Goal: Communication & Community: Answer question/provide support

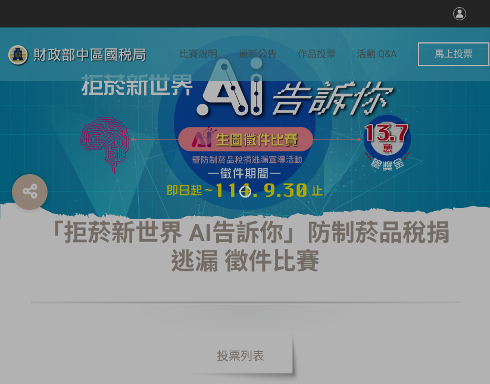
select select "vote"
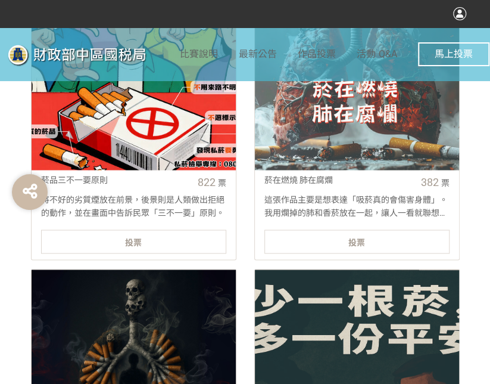
scroll to position [536, 0]
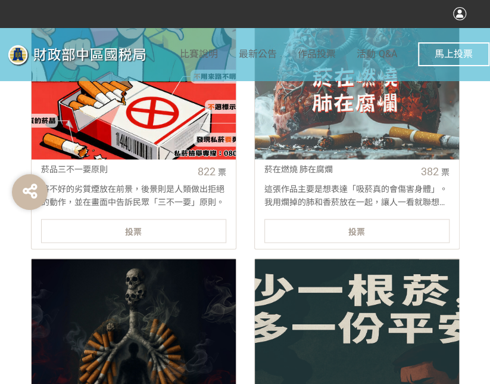
click at [175, 219] on div "投票" at bounding box center [133, 231] width 185 height 24
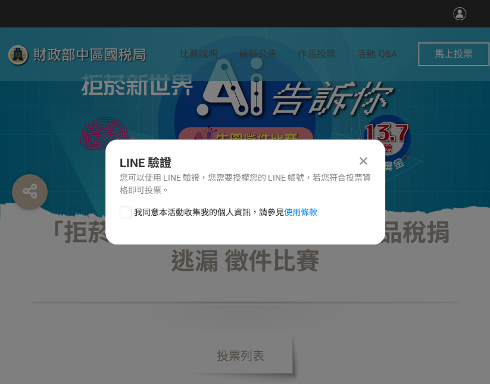
scroll to position [0, 0]
click at [126, 215] on div at bounding box center [126, 212] width 12 height 12
checkbox input "true"
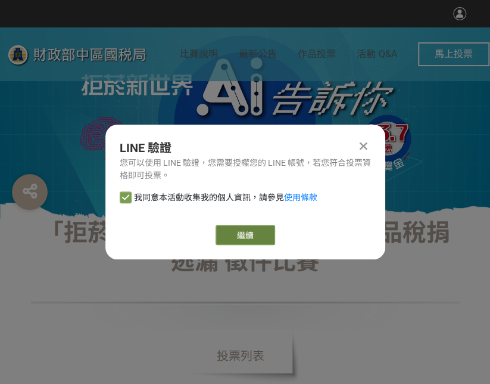
click at [256, 243] on link "繼續" at bounding box center [246, 235] width 60 height 20
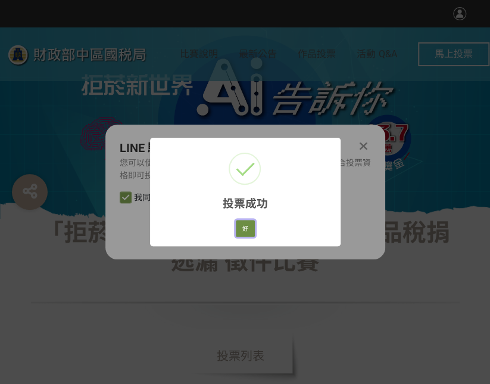
click at [245, 224] on button "好" at bounding box center [245, 228] width 19 height 17
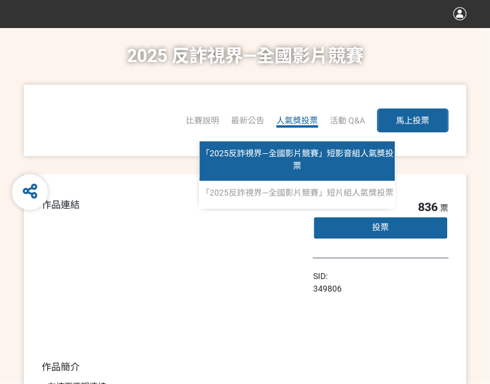
click at [290, 164] on link "「2025反詐視界—全國影片競賽」短影音組人氣獎投票" at bounding box center [297, 160] width 195 height 39
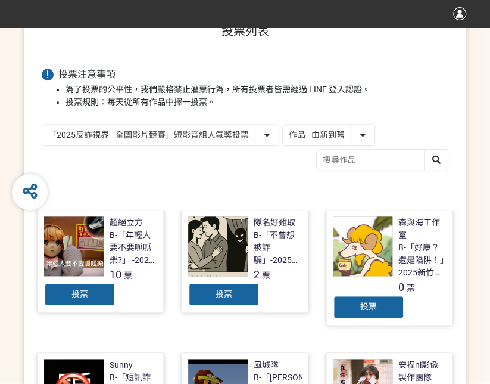
scroll to position [179, 0]
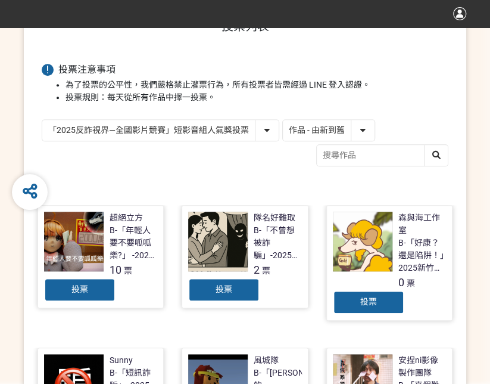
click at [369, 123] on select "作品 - 由新到舊 作品 - 由舊到新 票數 - 由多到少 票數 - 由少到多" at bounding box center [329, 130] width 92 height 21
select select "vote"
click at [283, 120] on select "作品 - 由新到舊 作品 - 由舊到新 票數 - 由多到少 票數 - 由少到多" at bounding box center [329, 130] width 92 height 21
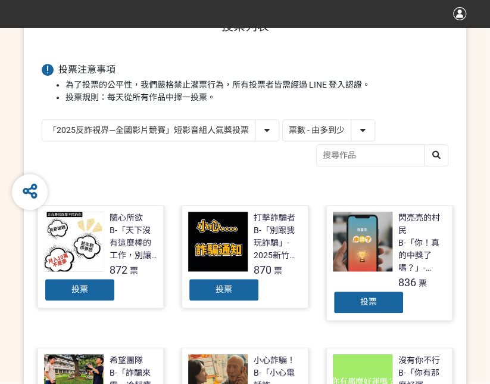
scroll to position [238, 0]
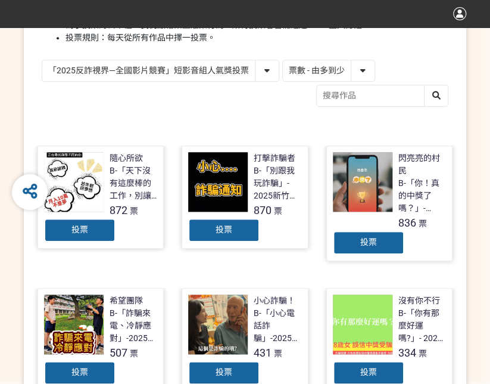
click at [386, 244] on div "投票" at bounding box center [368, 243] width 71 height 24
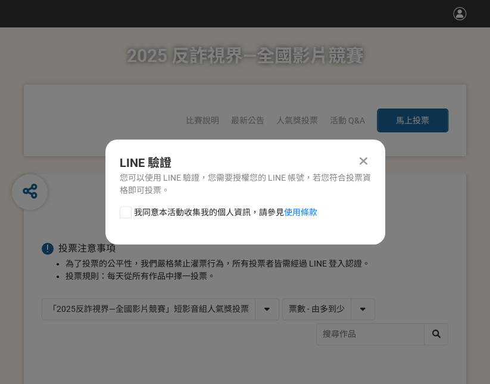
click at [120, 213] on div at bounding box center [126, 212] width 12 height 12
checkbox input "true"
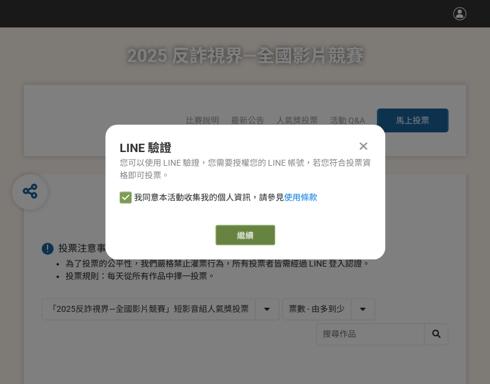
click at [271, 240] on link "繼續" at bounding box center [246, 235] width 60 height 20
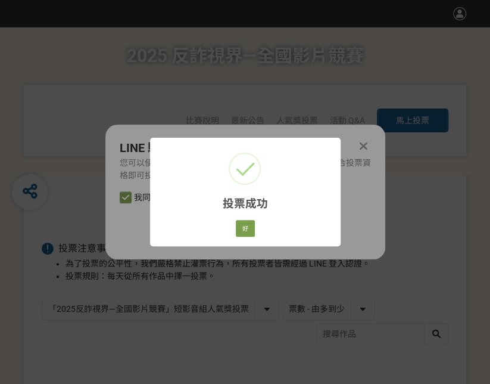
click at [259, 220] on div "投票成功 × 好 Cancel" at bounding box center [245, 192] width 191 height 108
click at [240, 228] on button "好" at bounding box center [245, 228] width 19 height 17
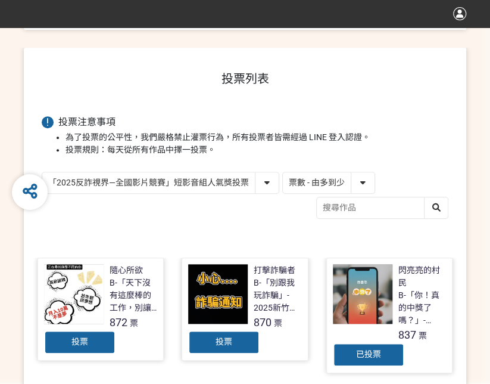
scroll to position [184, 0]
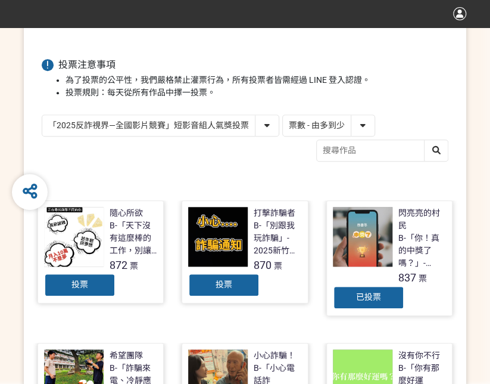
click at [148, 135] on select "「2025反詐視界—全國影片競賽」短影音組人氣獎投票 「2025反詐視界—全國影片競賽」短片組人氣獎投票" at bounding box center [160, 125] width 237 height 21
select select "13146"
click at [42, 115] on select "「2025反詐視界—全國影片競賽」短影音組人氣獎投票 「2025反詐視界—全國影片競賽」短片組人氣獎投票" at bounding box center [160, 125] width 237 height 21
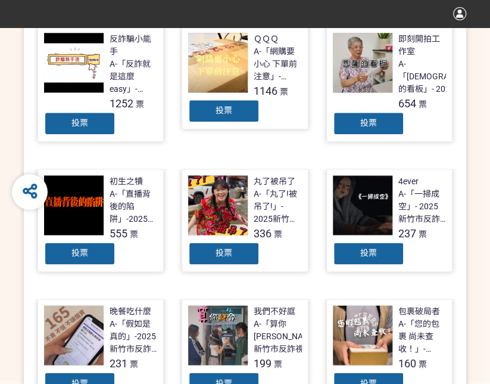
scroll to position [298, 0]
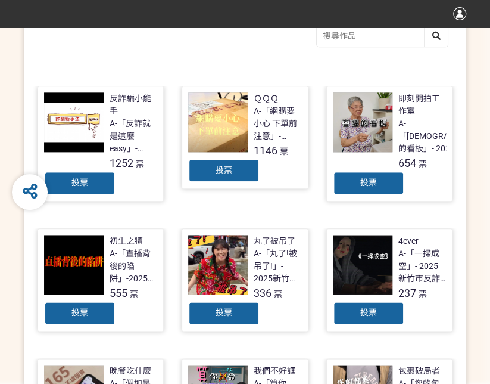
click at [235, 166] on div "投票" at bounding box center [223, 170] width 71 height 24
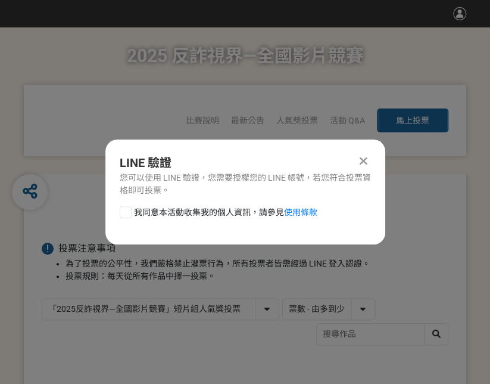
scroll to position [0, 0]
click at [126, 209] on div at bounding box center [126, 212] width 12 height 12
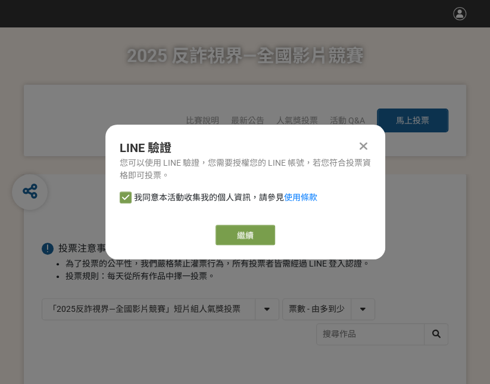
checkbox input "true"
click at [240, 234] on link "繼續" at bounding box center [246, 235] width 60 height 20
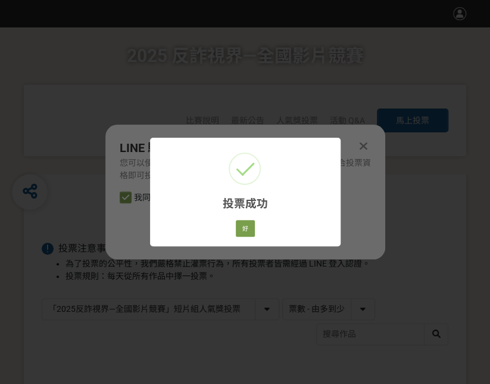
click at [255, 229] on div "好 Cancel" at bounding box center [245, 228] width 23 height 20
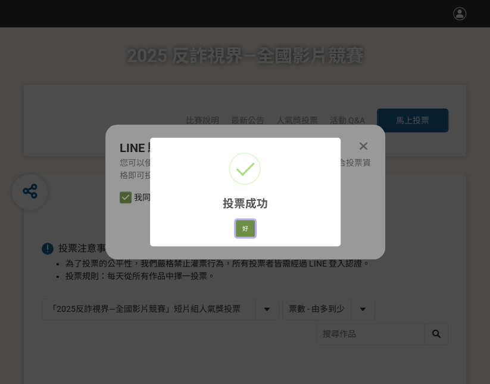
click at [243, 229] on button "好" at bounding box center [245, 228] width 19 height 17
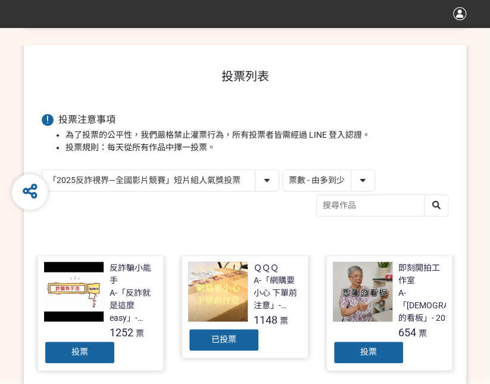
scroll to position [191, 0]
